Goal: Information Seeking & Learning: Check status

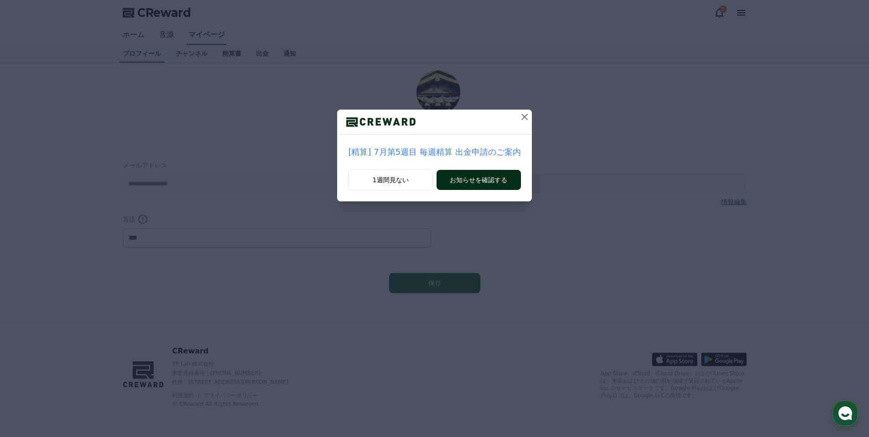
click at [459, 180] on button "お知らせを確認する" at bounding box center [479, 180] width 84 height 20
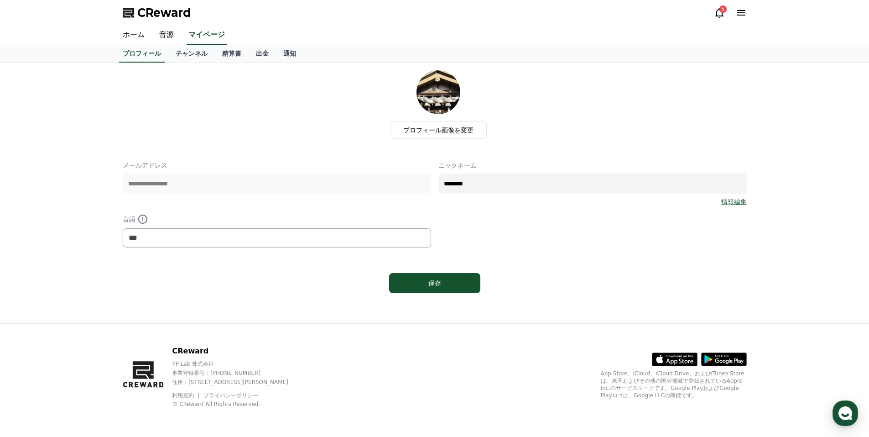
click at [718, 16] on icon at bounding box center [719, 13] width 8 height 10
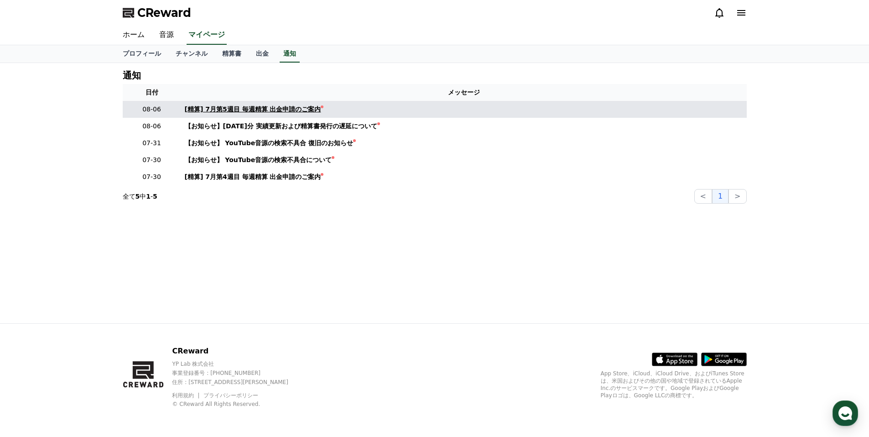
click at [282, 110] on div "[精算] 7月第5週目 毎週精算 出金申請のご案内" at bounding box center [253, 109] width 136 height 10
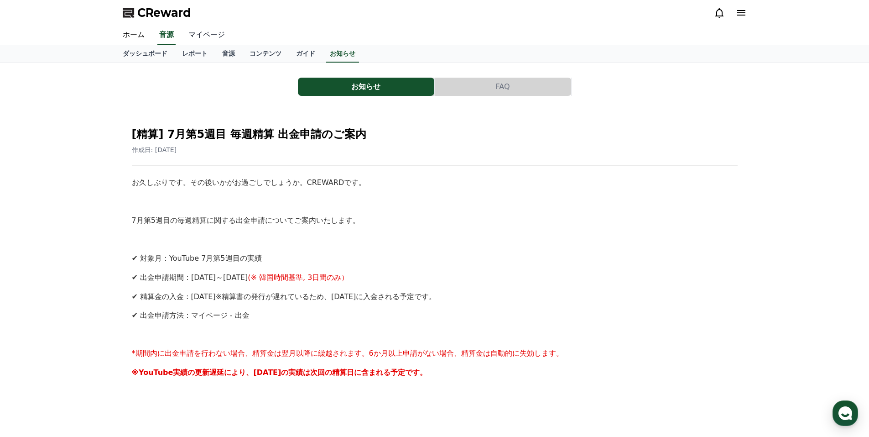
click at [200, 35] on link "マイページ" at bounding box center [206, 35] width 51 height 19
